Goal: Navigation & Orientation: Find specific page/section

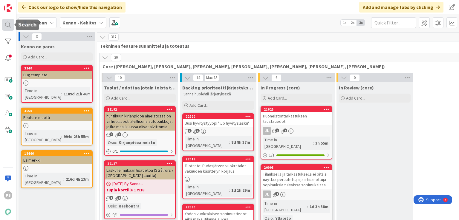
click at [6, 23] on div at bounding box center [8, 25] width 12 height 12
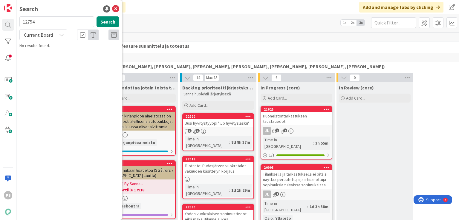
click at [30, 21] on input "12754" at bounding box center [56, 21] width 75 height 11
type input "15284"
click at [63, 35] on div "Current Board" at bounding box center [43, 35] width 48 height 11
click at [52, 61] on span "All Boards" at bounding box center [54, 59] width 62 height 9
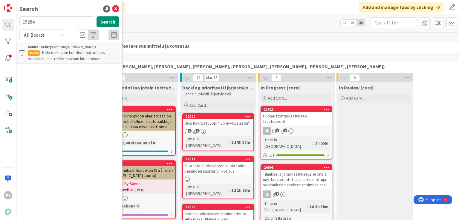
click at [85, 57] on span "Kela-maksujen kohdistumattomuus erillislaskuihin + Kela-maksun kirjaaminen" at bounding box center [66, 56] width 77 height 12
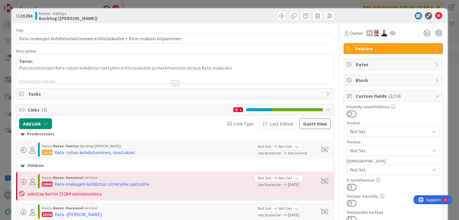
click at [172, 84] on div at bounding box center [175, 83] width 7 height 5
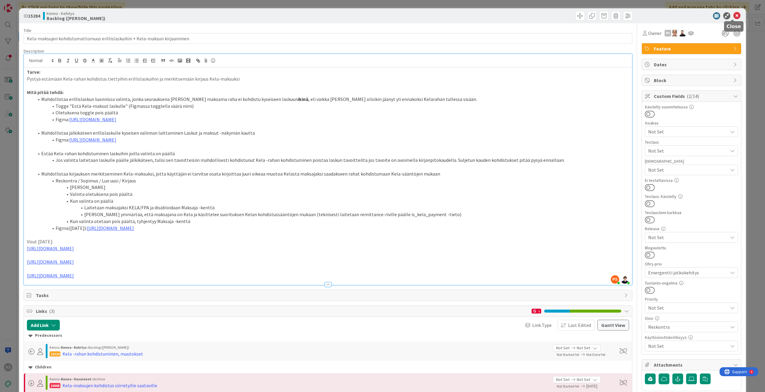
click at [459, 15] on icon at bounding box center [736, 15] width 7 height 7
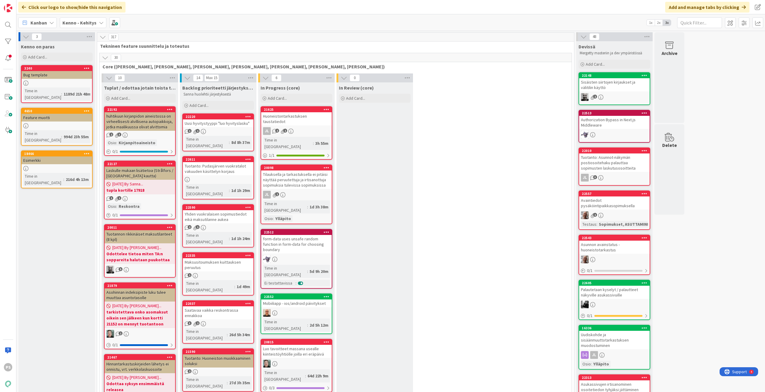
click at [101, 21] on icon at bounding box center [101, 22] width 5 height 5
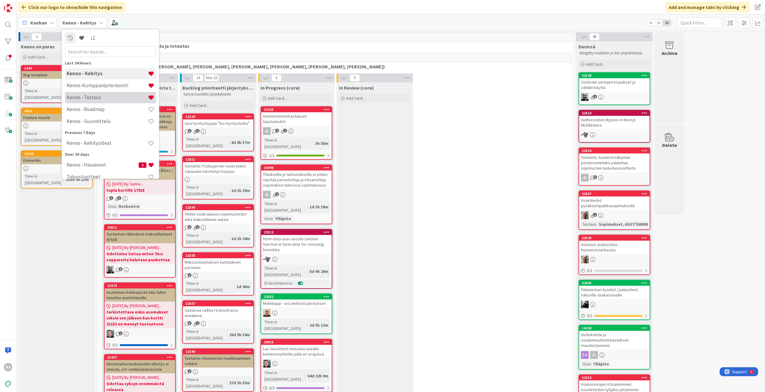
click at [102, 94] on div "Kenno - Testaus" at bounding box center [110, 97] width 91 height 11
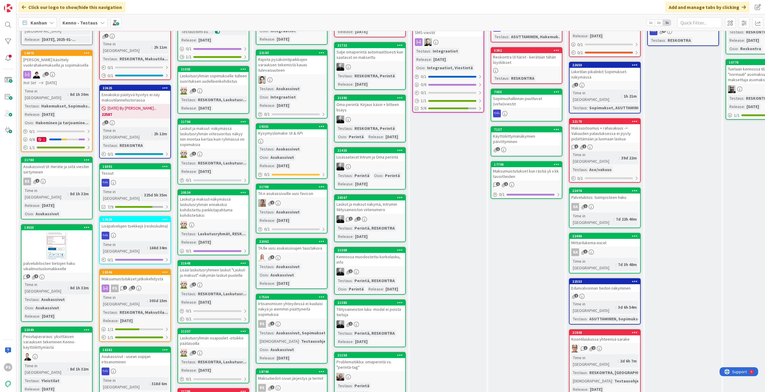
scroll to position [90, 0]
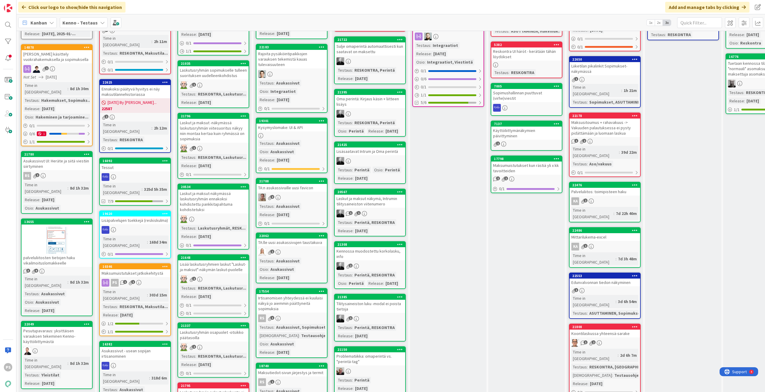
click at [459, 220] on div "Koontilaskussa yhteensä-sarake" at bounding box center [604, 334] width 71 height 8
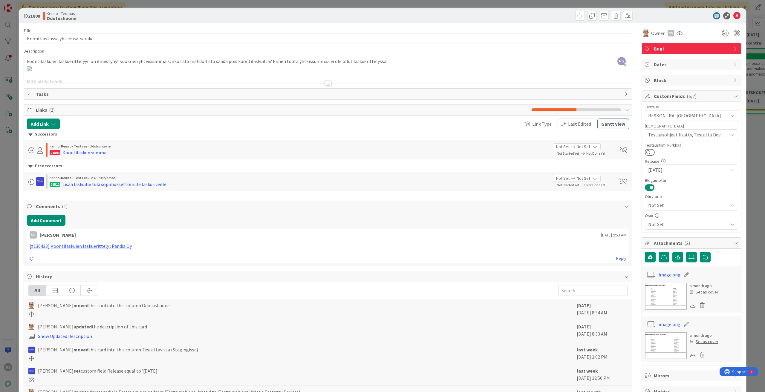
click at [326, 85] on div at bounding box center [328, 83] width 7 height 5
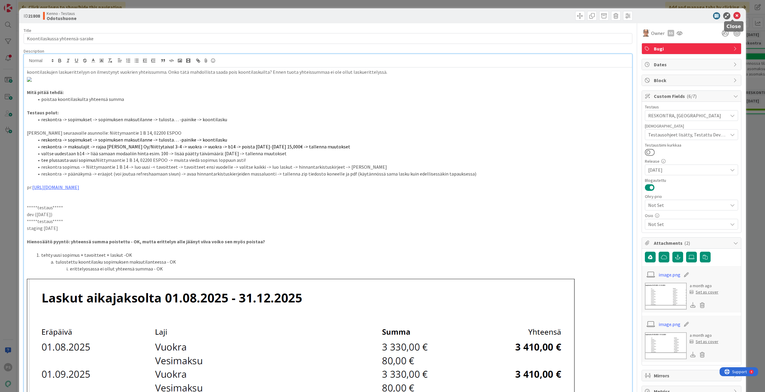
click at [459, 16] on icon at bounding box center [736, 15] width 7 height 7
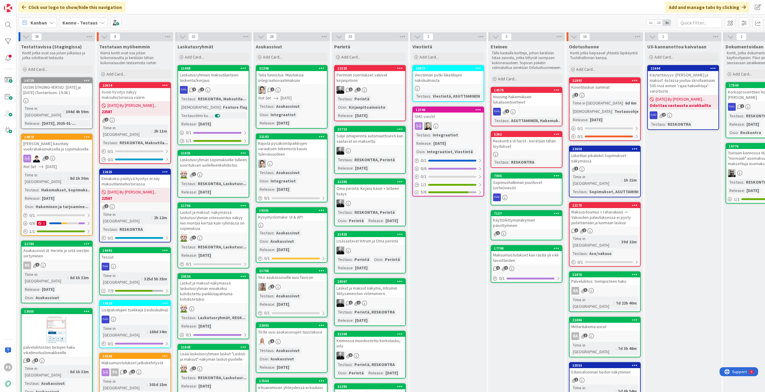
click at [56, 140] on div "[PERSON_NAME] käsittely vuokrahakemuksella ja sopimuksella" at bounding box center [57, 146] width 71 height 13
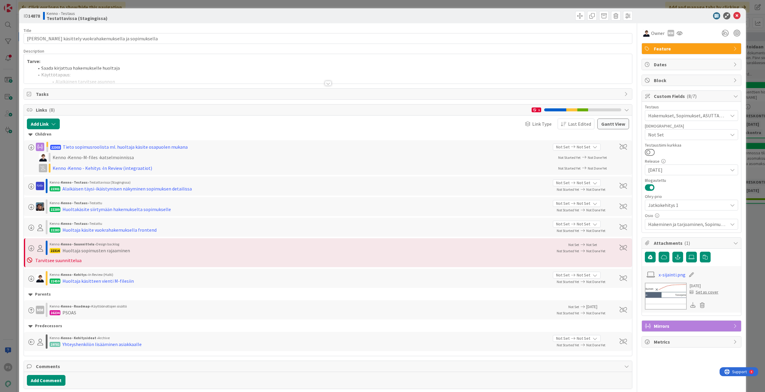
click at [325, 82] on div at bounding box center [328, 83] width 7 height 5
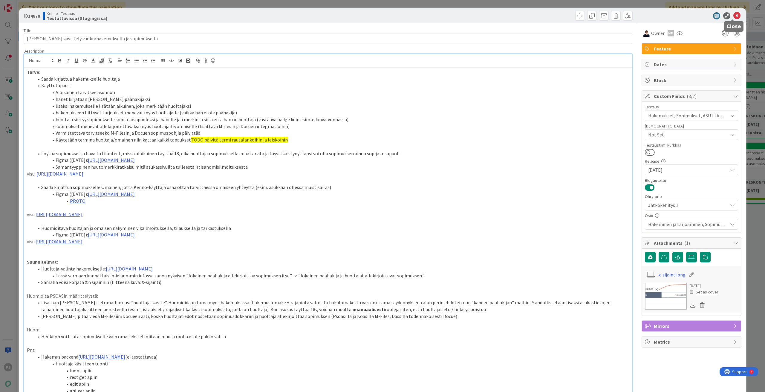
click at [459, 13] on icon at bounding box center [736, 15] width 7 height 7
